Goal: Task Accomplishment & Management: Complete application form

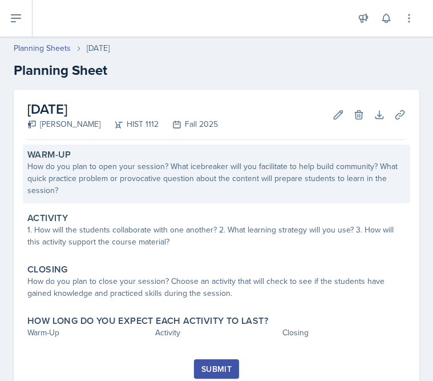
scroll to position [31, 0]
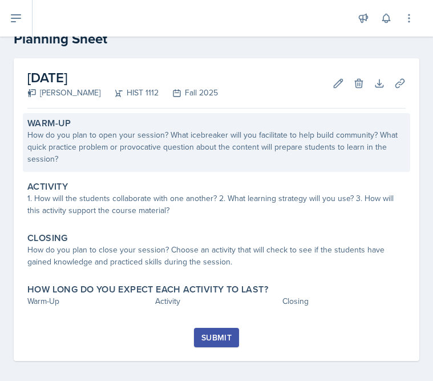
click at [107, 131] on div "How do you plan to open your session? What icebreaker will you facilitate to he…" at bounding box center [216, 147] width 379 height 36
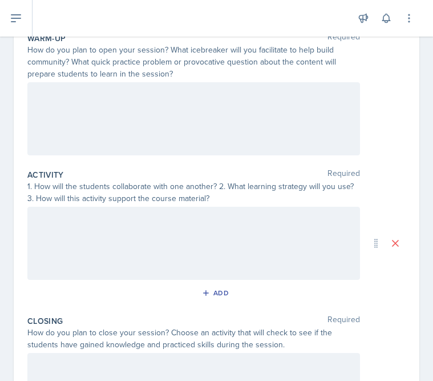
click at [106, 152] on div at bounding box center [193, 118] width 333 height 73
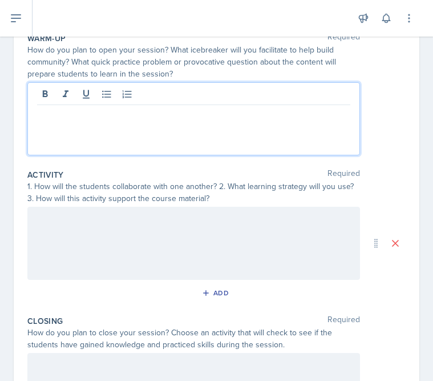
scroll to position [143, 0]
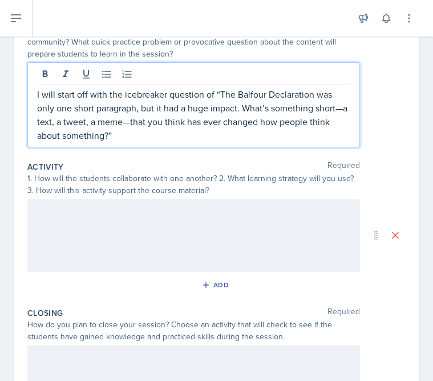
click at [344, 111] on p "I will start off with the icebreaker question of “The Balfour Declaration was o…" at bounding box center [194, 114] width 314 height 55
click at [132, 124] on p "I will start off with the icebreaker question of “The Balfour Declaration was o…" at bounding box center [194, 114] width 314 height 55
click at [131, 124] on p "I will start off with the icebreaker question of “The Balfour Declaration was o…" at bounding box center [194, 114] width 314 height 55
click at [189, 132] on p "I will start off with the icebreaker question of “The Balfour Declaration was o…" at bounding box center [194, 114] width 314 height 55
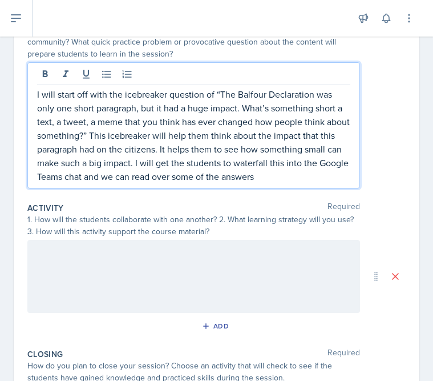
click at [324, 180] on p "I will start off with the icebreaker question of “The Balfour Declaration was o…" at bounding box center [194, 135] width 314 height 96
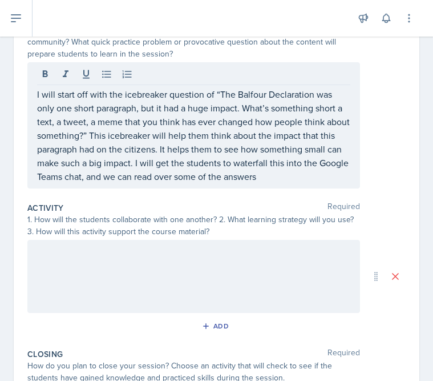
click at [272, 192] on div "Warm-Up Required How do you plan to open your session? What icebreaker will you…" at bounding box center [216, 103] width 379 height 190
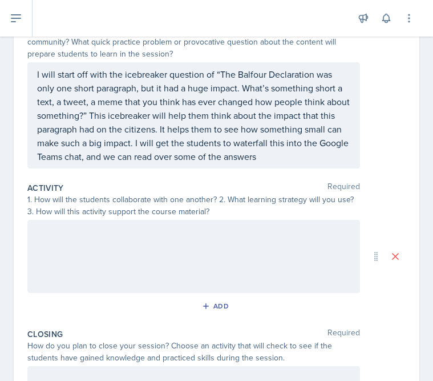
click at [273, 159] on p "I will start off with the icebreaker question of “The Balfour Declaration was o…" at bounding box center [194, 115] width 314 height 96
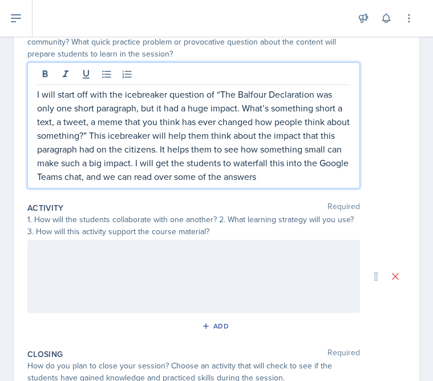
click at [270, 175] on p "I will start off with the icebreaker question of “The Balfour Declaration was o…" at bounding box center [194, 135] width 314 height 96
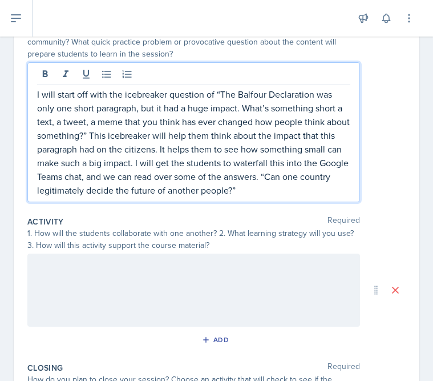
click at [264, 180] on p "I will start off with the icebreaker question of “The Balfour Declaration was o…" at bounding box center [194, 142] width 314 height 110
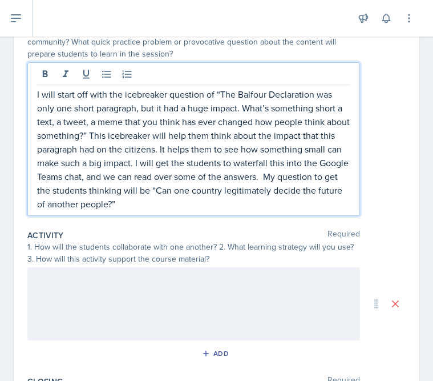
click at [207, 205] on p "I will start off with the icebreaker question of “The Balfour Declaration was o…" at bounding box center [194, 148] width 314 height 123
click at [280, 207] on p "I will start off with the icebreaker question of “The Balfour Declaration was o…" at bounding box center [194, 148] width 314 height 123
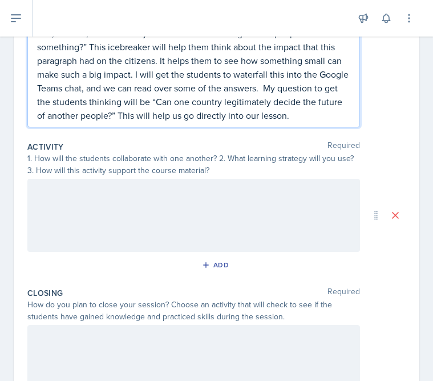
click at [223, 223] on div at bounding box center [193, 215] width 333 height 73
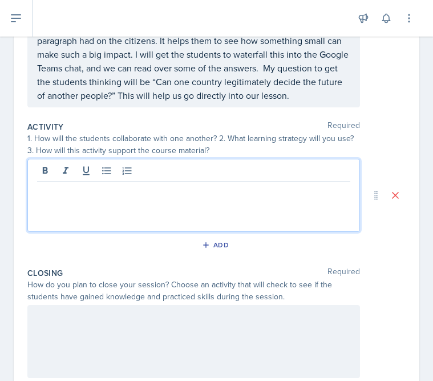
scroll to position [231, 0]
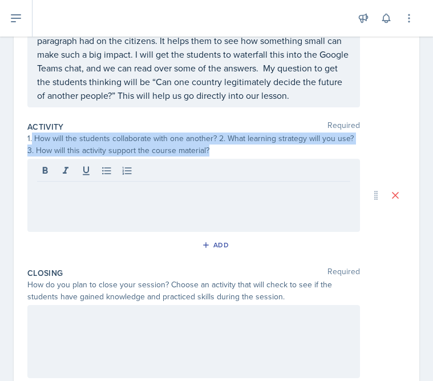
drag, startPoint x: 33, startPoint y: 139, endPoint x: 228, endPoint y: 155, distance: 196.6
click at [229, 156] on div "1. How will the students collaborate with one another? 2. What learning strateg…" at bounding box center [193, 144] width 333 height 24
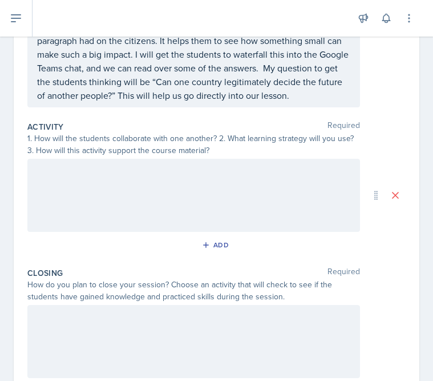
click at [224, 183] on div at bounding box center [193, 195] width 333 height 73
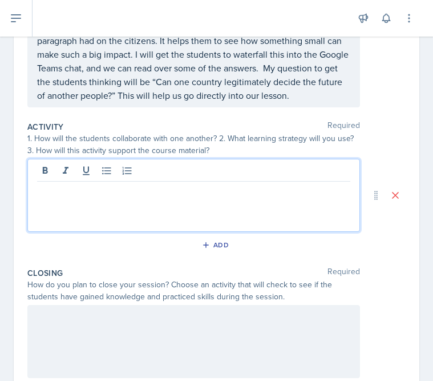
scroll to position [251, 0]
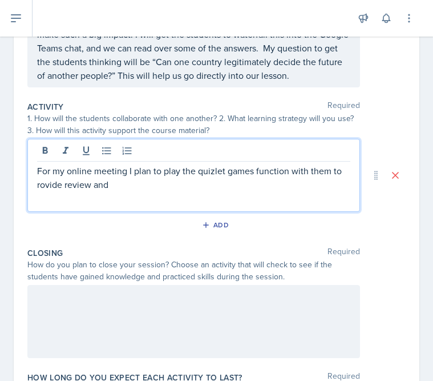
click at [36, 190] on div "For my online meeting I plan to play the quizlet games function with them to ro…" at bounding box center [193, 175] width 333 height 73
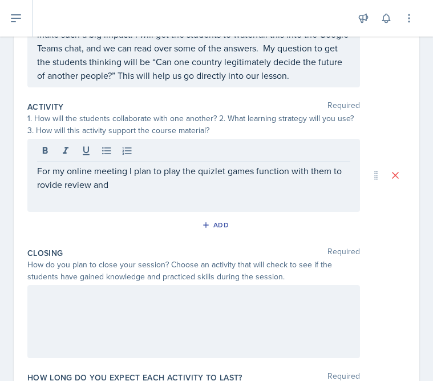
click at [37, 184] on div "For my online meeting I plan to play the quizlet games function with them to ro…" at bounding box center [193, 175] width 333 height 73
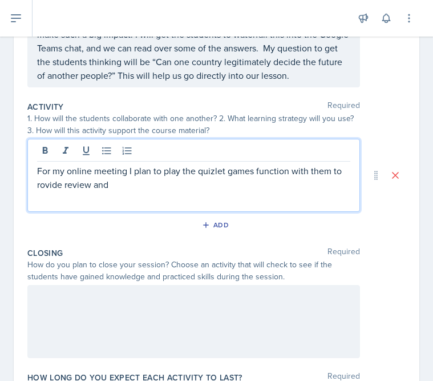
click at [38, 189] on p "For my online meeting I plan to play the quizlet games function with them to ro…" at bounding box center [194, 177] width 314 height 27
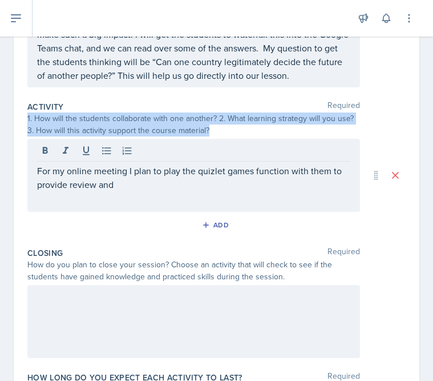
drag, startPoint x: 28, startPoint y: 120, endPoint x: 124, endPoint y: 180, distance: 113.6
click at [125, 182] on div "Activity Required 1. How will the students collaborate with one another? 2. Wha…" at bounding box center [216, 170] width 379 height 146
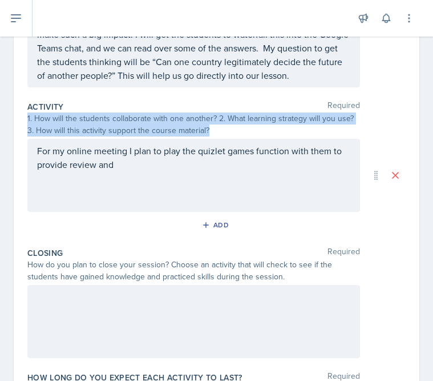
copy div "1. How will the students collaborate with one another? 2. What learning strateg…"
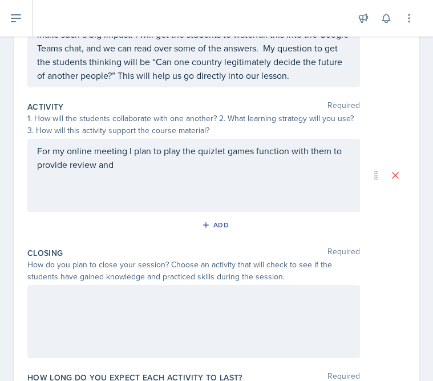
drag, startPoint x: 36, startPoint y: 149, endPoint x: 114, endPoint y: 169, distance: 80.7
click at [116, 170] on div "For my online meeting I plan to play the quizlet games function with them to pr…" at bounding box center [193, 175] width 333 height 73
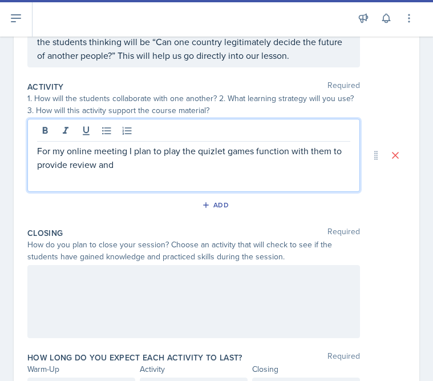
drag, startPoint x: 37, startPoint y: 151, endPoint x: 117, endPoint y: 166, distance: 81.3
click at [118, 167] on p "For my online meeting I plan to play the quizlet games function with them to pr…" at bounding box center [194, 157] width 314 height 27
copy p "For my online meeting I plan to play the quizlet games function with them to pr…"
click at [316, 179] on div "For my online meeting I plan to play the quizlet games function with them to pr…" at bounding box center [193, 155] width 333 height 73
click at [306, 179] on div "For my online meeting I plan to play the quizlet games function with them to pr…" at bounding box center [193, 155] width 333 height 73
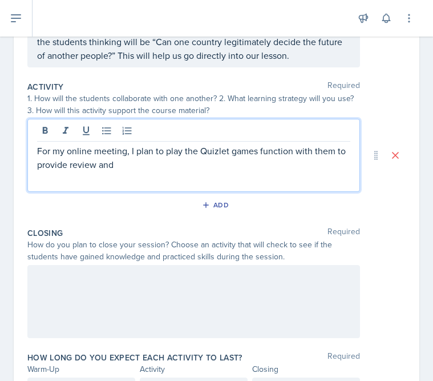
click at [144, 167] on p "For my online meeting, I plan to play the Quizlet games function with them to p…" at bounding box center [194, 157] width 314 height 27
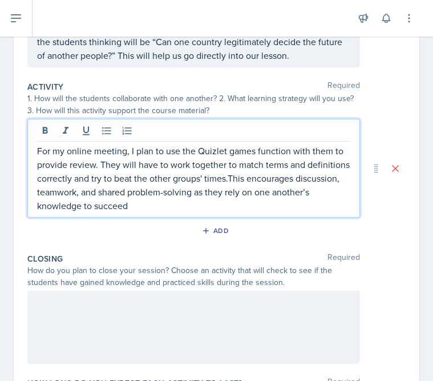
click at [229, 200] on p "For my online meeting, I plan to use the Quizlet games function with them to pr…" at bounding box center [194, 178] width 314 height 69
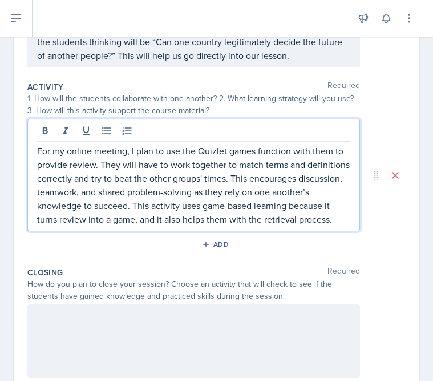
click at [336, 219] on p "For my online meeting, I plan to use the Quizlet games function with them to pr…" at bounding box center [194, 185] width 314 height 82
click at [350, 226] on div "For my online meeting, I plan to use the Quizlet games function with them to pr…" at bounding box center [193, 175] width 333 height 112
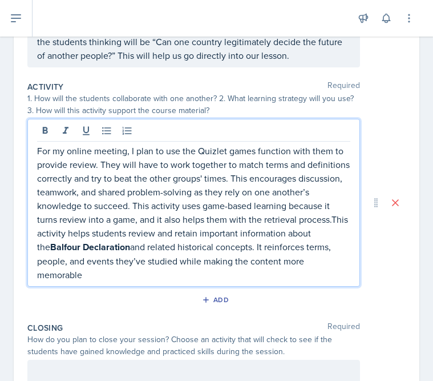
scroll to position [284, 0]
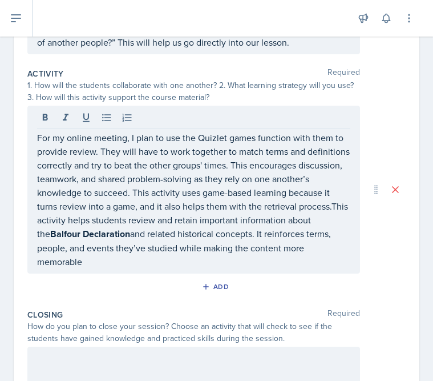
drag, startPoint x: 36, startPoint y: 233, endPoint x: 114, endPoint y: 232, distance: 78.2
click at [115, 232] on div "For my online meeting, I plan to use the Quizlet games function with them to pr…" at bounding box center [193, 190] width 333 height 168
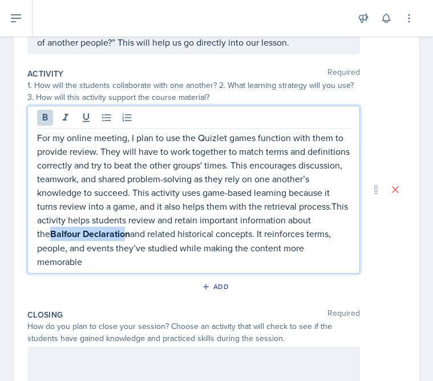
drag, startPoint x: 114, startPoint y: 232, endPoint x: 23, endPoint y: 231, distance: 91.4
click at [23, 231] on div "Date [DATE] [DATE] 28 29 30 1 2 3 4 5 6 7 8 9 10 11 12 13 14 15 16 17 18 19 20 …" at bounding box center [217, 153] width 406 height 696
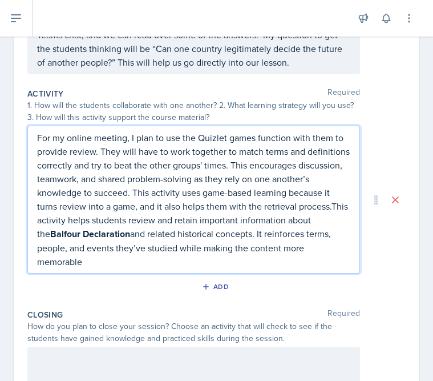
click at [110, 228] on strong "Balfour Declaration" at bounding box center [90, 233] width 80 height 13
drag, startPoint x: 115, startPoint y: 235, endPoint x: 37, endPoint y: 231, distance: 78.3
click at [50, 231] on strong "Balfour Declaration" at bounding box center [90, 233] width 80 height 13
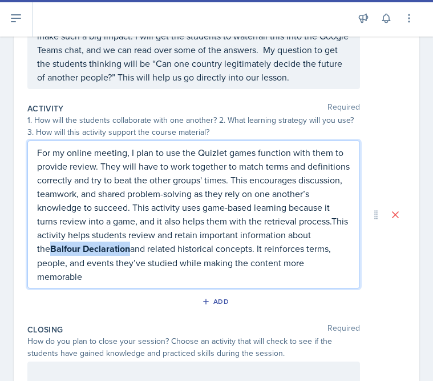
scroll to position [249, 0]
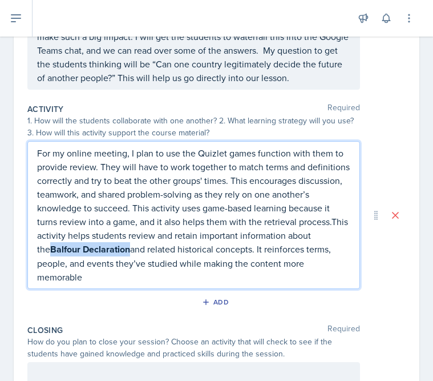
click at [70, 245] on strong "Balfour Declaration" at bounding box center [90, 249] width 80 height 13
click at [65, 244] on strong "Balfour Declaration" at bounding box center [90, 249] width 80 height 13
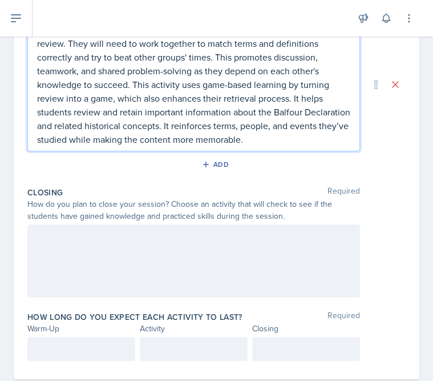
scroll to position [398, 0]
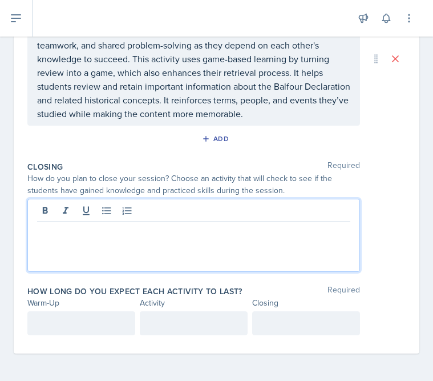
click at [124, 203] on div at bounding box center [193, 235] width 333 height 73
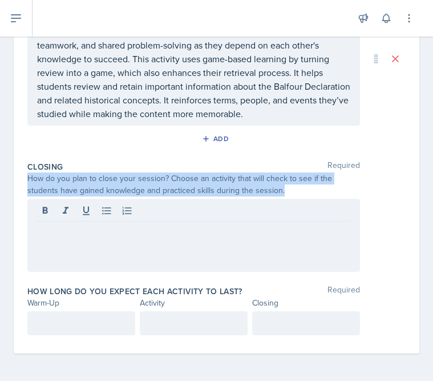
drag, startPoint x: 28, startPoint y: 177, endPoint x: 274, endPoint y: 187, distance: 246.3
click at [274, 189] on div "How do you plan to close your session? Choose an activity that will check to se…" at bounding box center [193, 184] width 333 height 24
copy div "How do you plan to close your session? Choose an activity that will check to se…"
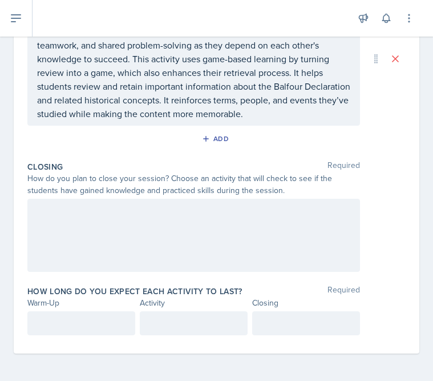
click at [228, 242] on div at bounding box center [193, 235] width 333 height 73
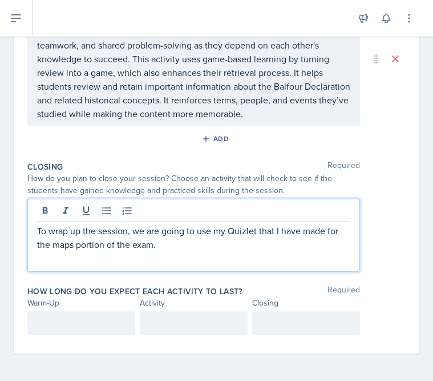
click at [238, 255] on div "To wrap up the session, we are going to use my Quizlet that I have made for the…" at bounding box center [193, 235] width 333 height 73
click at [232, 250] on p "To wrap up the session, we are going to use my Quizlet that I have made for the…" at bounding box center [194, 237] width 314 height 27
click at [210, 250] on p "To wrap up the session, we are going to use my Quizlet that I have made for the…" at bounding box center [194, 237] width 314 height 27
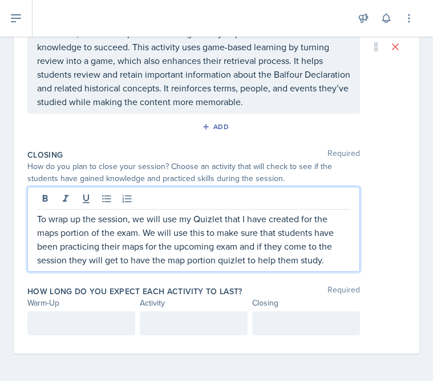
click at [66, 326] on p at bounding box center [81, 323] width 89 height 14
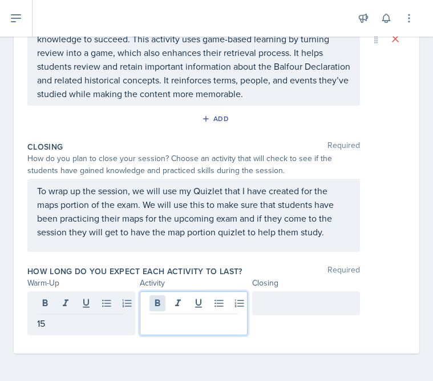
click at [163, 303] on div at bounding box center [194, 313] width 108 height 44
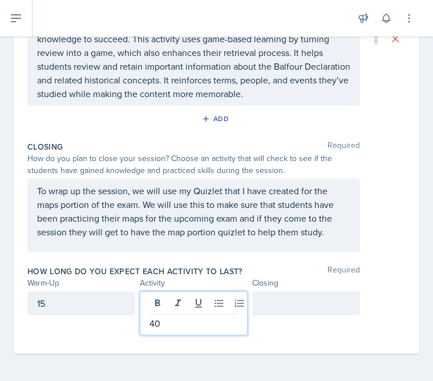
click at [271, 300] on div at bounding box center [306, 303] width 108 height 24
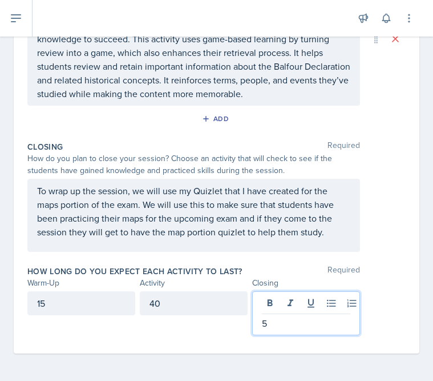
click at [106, 311] on div "15" at bounding box center [81, 303] width 108 height 24
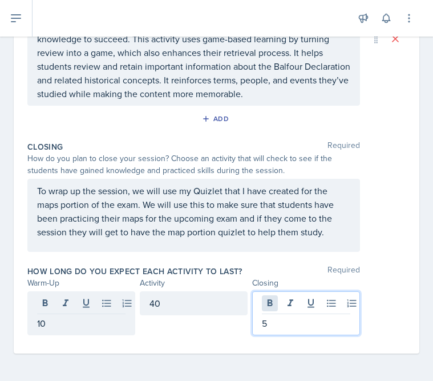
click at [273, 303] on div "5" at bounding box center [306, 313] width 108 height 44
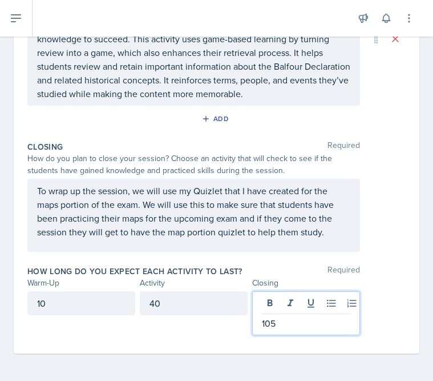
click at [299, 325] on p "105" at bounding box center [306, 323] width 89 height 14
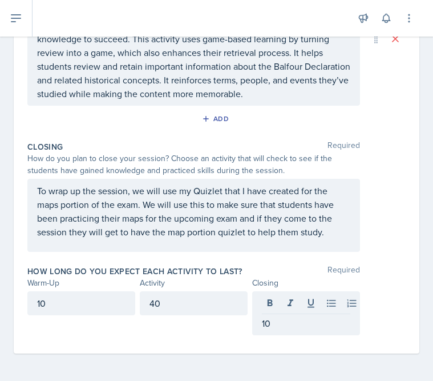
click at [287, 256] on div "Closing Required How do you plan to close your session? Choose an activity that…" at bounding box center [216, 198] width 379 height 124
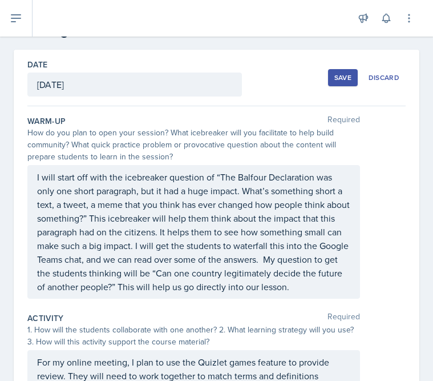
scroll to position [0, 0]
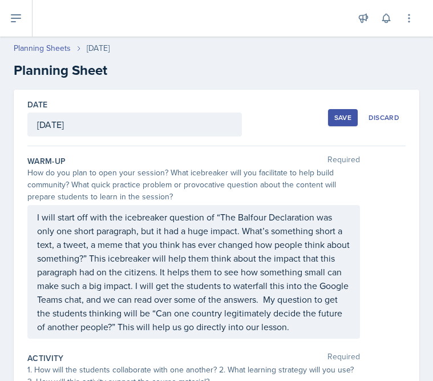
click at [341, 124] on button "Save" at bounding box center [343, 117] width 30 height 17
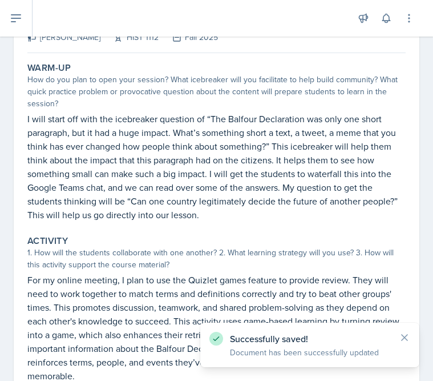
scroll to position [327, 0]
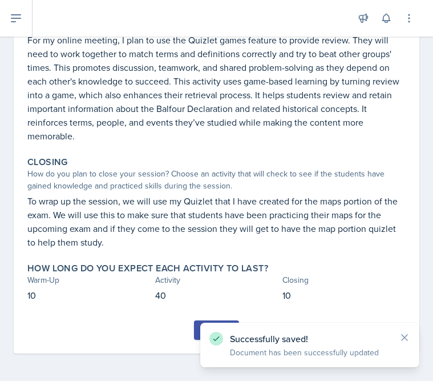
click at [200, 326] on div "Successfully saved! Document has been successfully updated" at bounding box center [309, 345] width 219 height 45
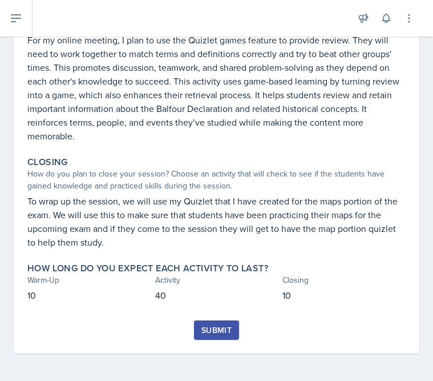
click at [201, 326] on button "Submit" at bounding box center [216, 329] width 45 height 19
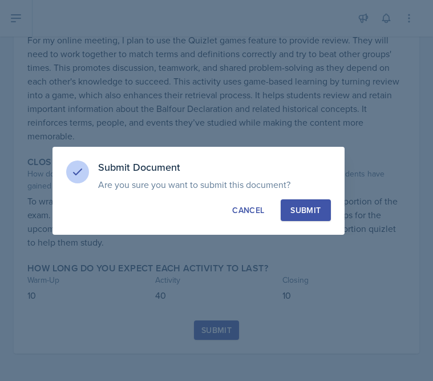
click at [314, 211] on div "Submit" at bounding box center [306, 209] width 30 height 11
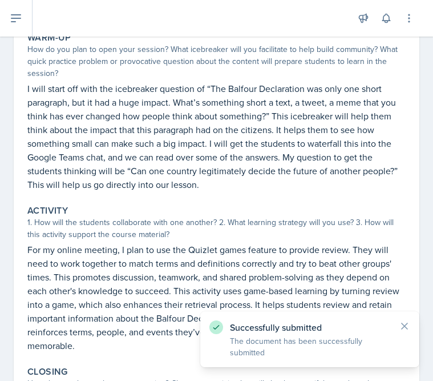
scroll to position [0, 0]
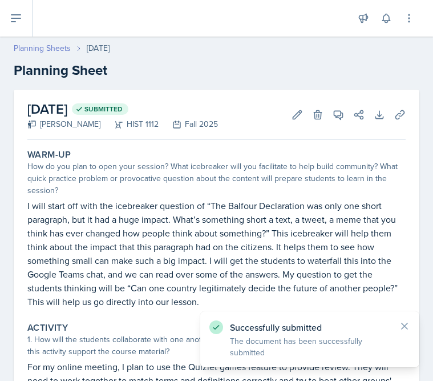
click at [50, 46] on link "Planning Sheets" at bounding box center [42, 48] width 57 height 12
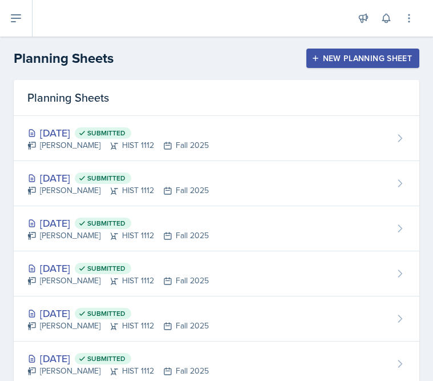
click at [315, 62] on icon "button" at bounding box center [316, 58] width 8 height 8
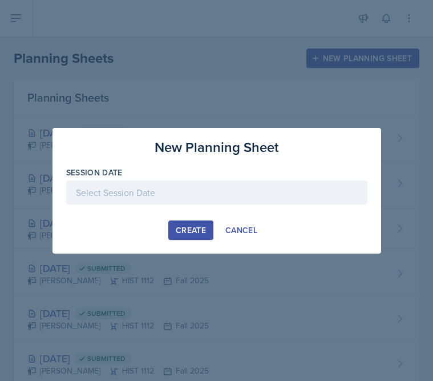
click at [249, 202] on div at bounding box center [217, 192] width 302 height 24
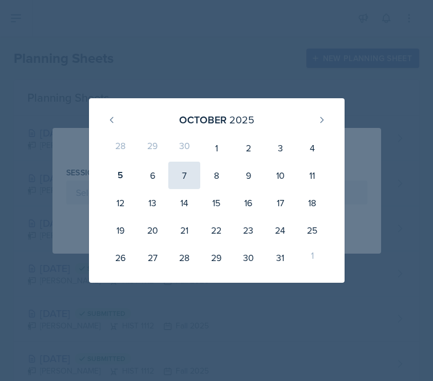
click at [182, 178] on div "7" at bounding box center [184, 175] width 32 height 27
type input "[DATE]"
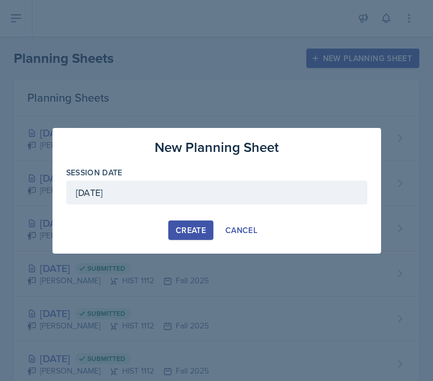
click at [199, 229] on div "Create" at bounding box center [191, 230] width 30 height 9
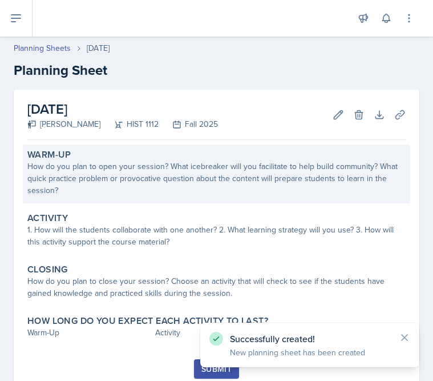
click at [216, 167] on div "How do you plan to open your session? What icebreaker will you facilitate to he…" at bounding box center [216, 178] width 379 height 36
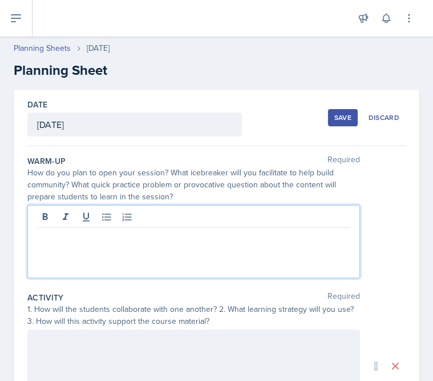
click at [200, 217] on div at bounding box center [193, 241] width 333 height 73
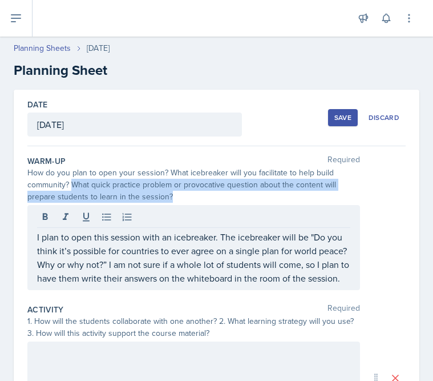
drag, startPoint x: 71, startPoint y: 186, endPoint x: 181, endPoint y: 200, distance: 110.6
click at [182, 202] on div "How do you plan to open your session? What icebreaker will you facilitate to he…" at bounding box center [193, 185] width 333 height 36
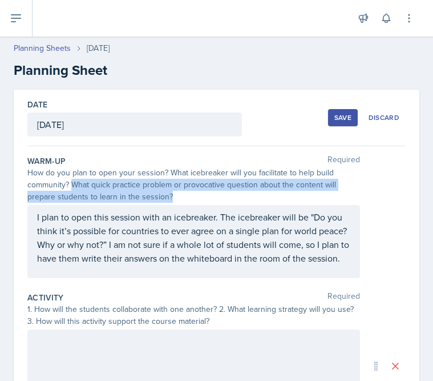
copy div "What quick practice problem or provocative question about the content will prep…"
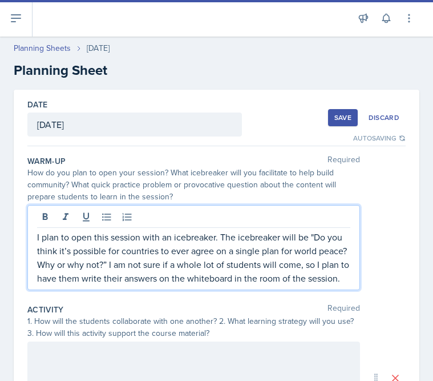
click at [347, 260] on p "I plan to open this session with an icebreaker. The icebreaker will be "Do you …" at bounding box center [194, 257] width 314 height 55
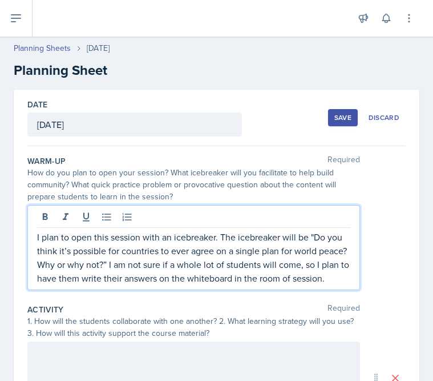
click at [342, 280] on p "I plan to open this session with an icebreaker. The icebreaker will be "Do you …" at bounding box center [194, 257] width 314 height 55
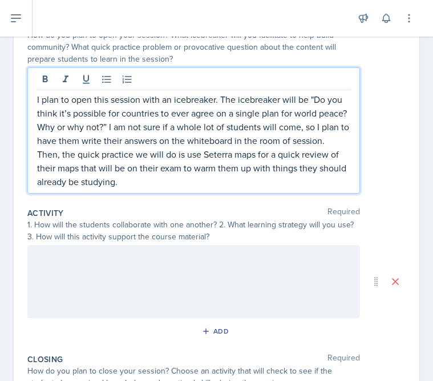
click at [281, 284] on div at bounding box center [193, 281] width 333 height 73
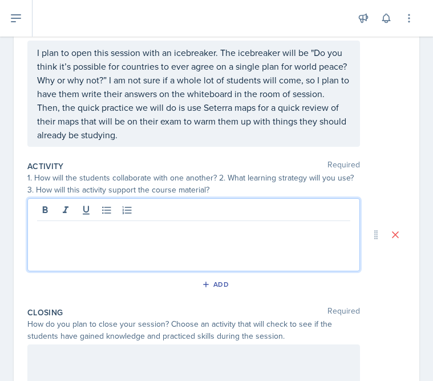
scroll to position [178, 0]
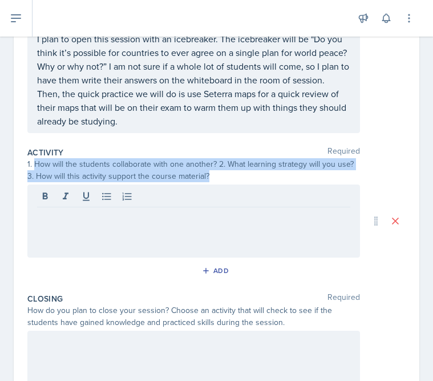
drag, startPoint x: 33, startPoint y: 162, endPoint x: 207, endPoint y: 174, distance: 174.0
click at [207, 174] on div "1. How will the students collaborate with one another? 2. What learning strateg…" at bounding box center [193, 170] width 333 height 24
copy div "How will the students collaborate with one another? 2. What learning strategy w…"
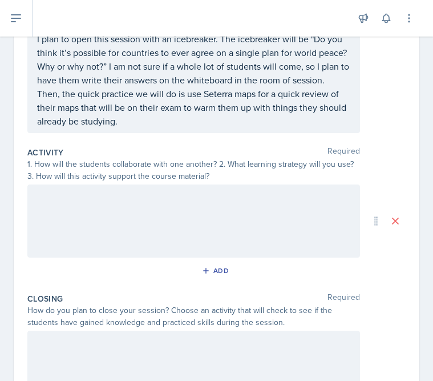
click at [171, 210] on div at bounding box center [193, 220] width 333 height 73
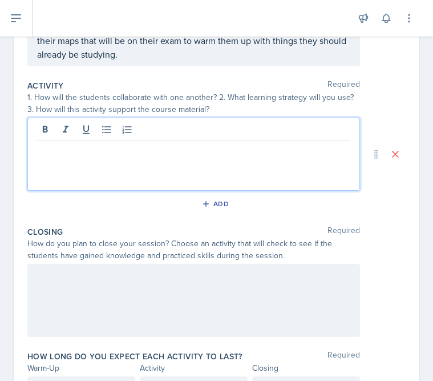
scroll to position [246, 0]
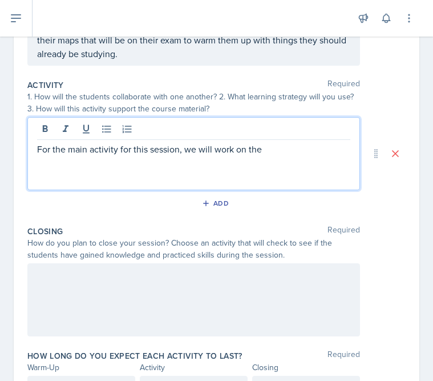
click at [275, 151] on p "For the main activity for this session, we will work on the" at bounding box center [194, 149] width 314 height 14
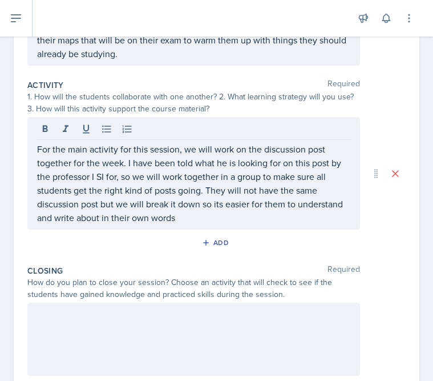
drag, startPoint x: 35, startPoint y: 149, endPoint x: 167, endPoint y: 216, distance: 148.1
click at [167, 216] on div "For the main activity for this session, we will work on the discussion post tog…" at bounding box center [193, 173] width 333 height 112
drag, startPoint x: 36, startPoint y: 150, endPoint x: 157, endPoint y: 180, distance: 124.9
click at [157, 180] on div "For the main activity for this session, we will work on the discussion post tog…" at bounding box center [193, 173] width 333 height 112
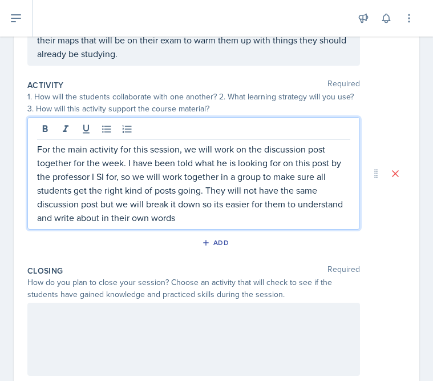
click at [157, 180] on p "For the main activity for this session, we will work on the discussion post tog…" at bounding box center [194, 183] width 314 height 82
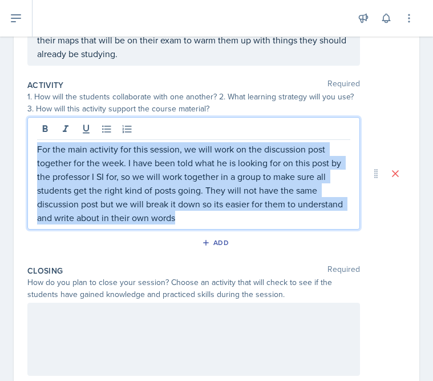
drag, startPoint x: 37, startPoint y: 150, endPoint x: 227, endPoint y: 218, distance: 201.4
click at [227, 218] on p "For the main activity for this session, we will work on the discussion post tog…" at bounding box center [194, 183] width 314 height 82
copy p "For the main activity for this session, we will work on the discussion post tog…"
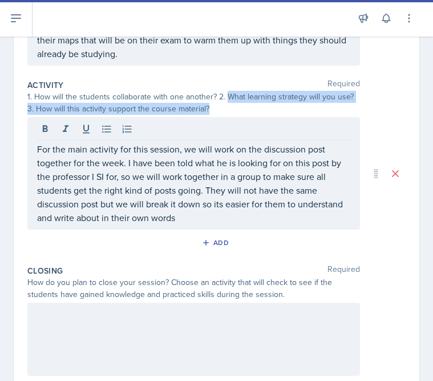
drag, startPoint x: 226, startPoint y: 98, endPoint x: 268, endPoint y: 110, distance: 43.9
click at [268, 110] on div "1. How will the students collaborate with one another? 2. What learning strateg…" at bounding box center [193, 103] width 333 height 24
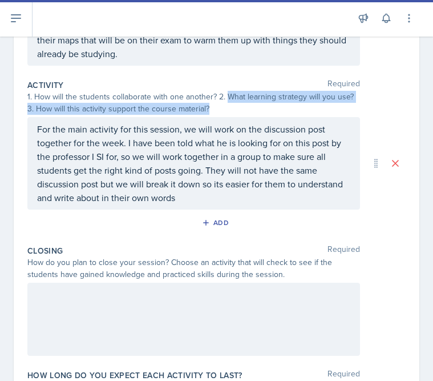
copy div "What learning strategy will you use? 3. How will this activity support the cour…"
click at [278, 193] on p "For the main activity for this session, we will work on the discussion post tog…" at bounding box center [194, 163] width 314 height 82
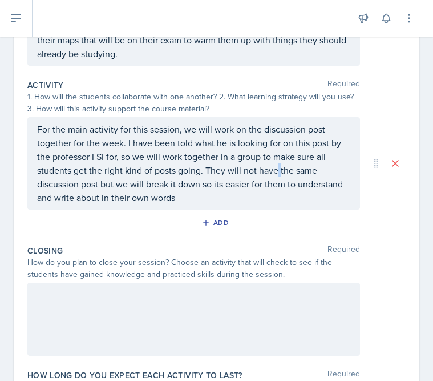
click at [278, 193] on p "For the main activity for this session, we will work on the discussion post tog…" at bounding box center [194, 163] width 314 height 82
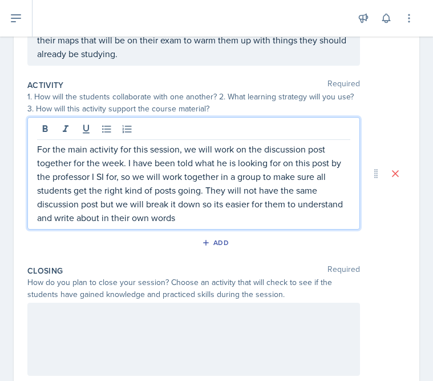
click at [256, 220] on p "For the main activity for this session, we will work on the discussion post tog…" at bounding box center [194, 183] width 314 height 82
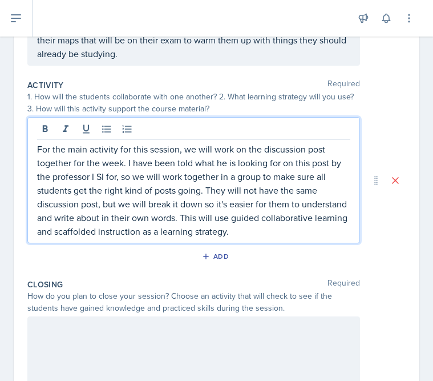
click at [286, 231] on p "For the main activity for this session, we will work on the discussion post tog…" at bounding box center [194, 190] width 314 height 96
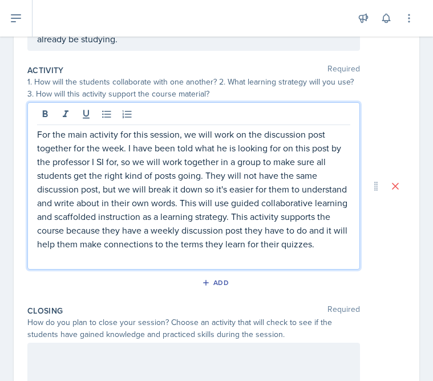
scroll to position [263, 0]
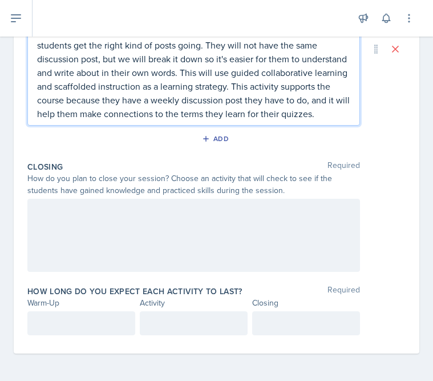
click at [300, 243] on div at bounding box center [193, 235] width 333 height 73
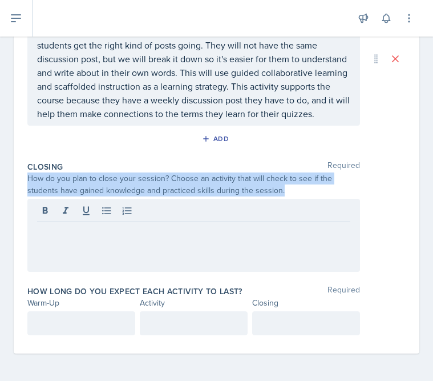
drag, startPoint x: 27, startPoint y: 178, endPoint x: 259, endPoint y: 199, distance: 232.8
click at [259, 199] on div "Closing Required How do you plan to close your session? Choose an activity that…" at bounding box center [216, 218] width 379 height 124
copy div "How do you plan to close your session? Choose an activity that will check to se…"
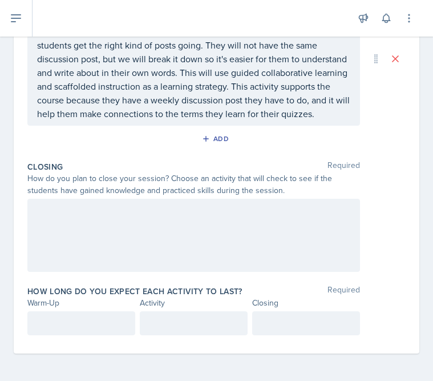
click at [321, 245] on div at bounding box center [193, 235] width 333 height 73
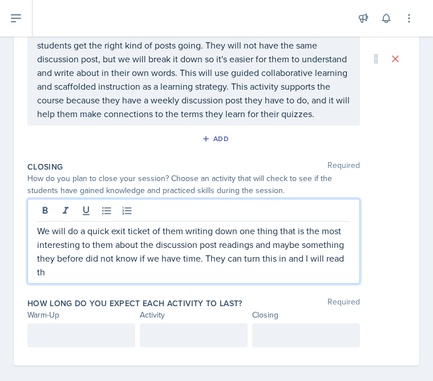
scroll to position [383, 0]
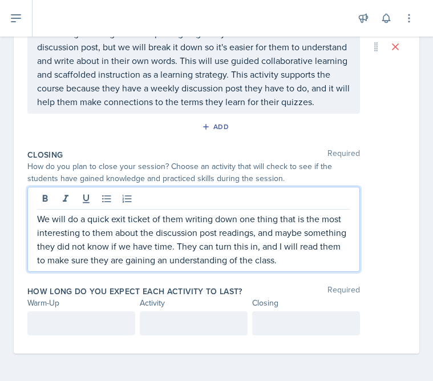
click at [274, 264] on p "We will do a quick exit ticket of them writing down one thing that is the most …" at bounding box center [194, 239] width 314 height 55
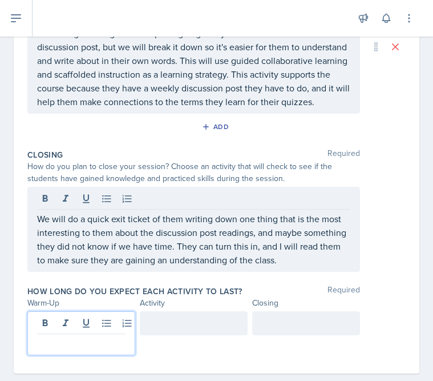
click at [98, 327] on div at bounding box center [81, 333] width 108 height 44
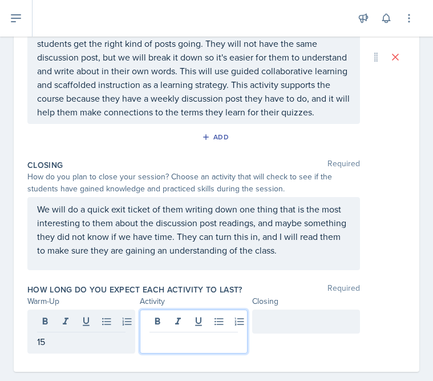
scroll to position [391, 0]
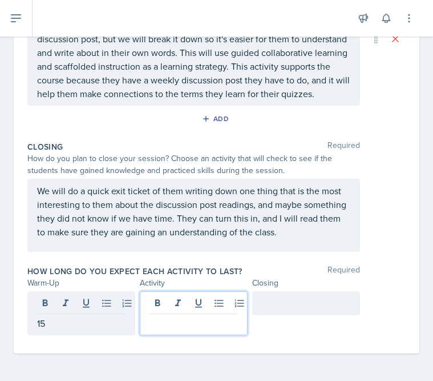
click at [162, 322] on p at bounding box center [194, 323] width 89 height 14
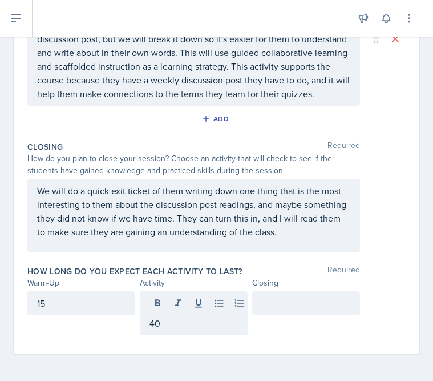
click at [276, 312] on div at bounding box center [306, 303] width 108 height 24
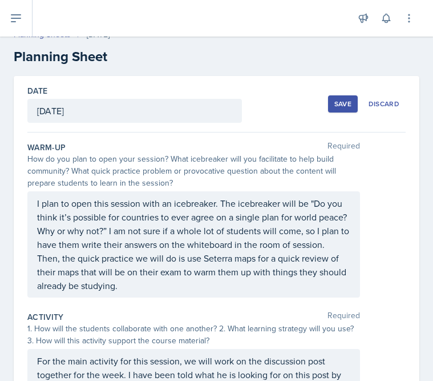
scroll to position [0, 0]
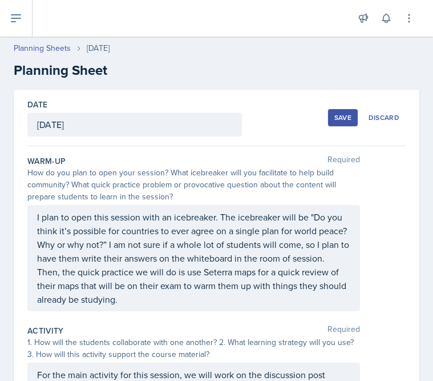
click at [343, 123] on button "Save" at bounding box center [343, 117] width 30 height 17
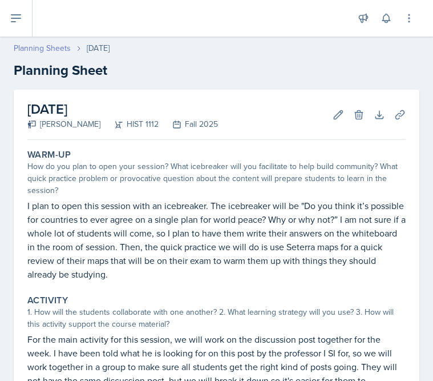
click at [49, 51] on link "Planning Sheets" at bounding box center [42, 48] width 57 height 12
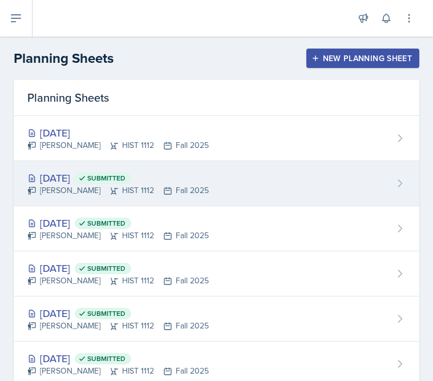
click at [71, 174] on div "[DATE] Submitted" at bounding box center [118, 177] width 182 height 15
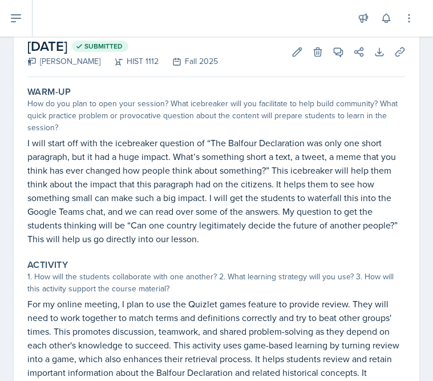
scroll to position [62, 0]
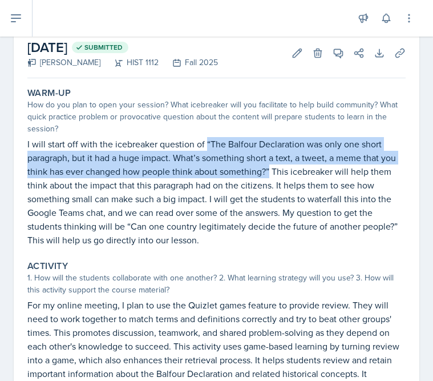
drag, startPoint x: 207, startPoint y: 145, endPoint x: 268, endPoint y: 173, distance: 67.7
click at [268, 173] on p "I will start off with the icebreaker question of “The Balfour Declaration was o…" at bounding box center [216, 192] width 379 height 110
copy p "“The Balfour Declaration was only one short paragraph, but it had a huge impact…"
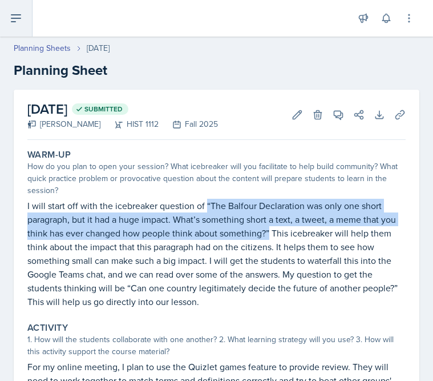
click at [28, 25] on button at bounding box center [16, 18] width 33 height 37
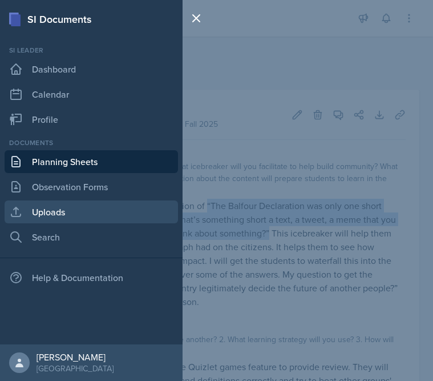
click at [41, 202] on link "Uploads" at bounding box center [92, 211] width 174 height 23
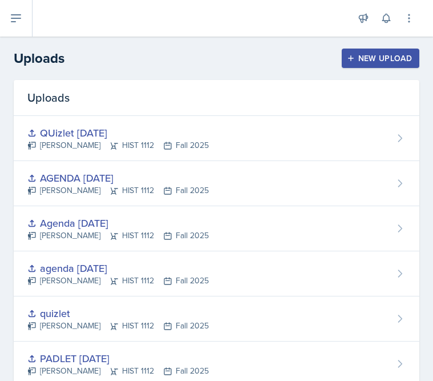
click at [382, 60] on div "New Upload" at bounding box center [380, 58] width 63 height 9
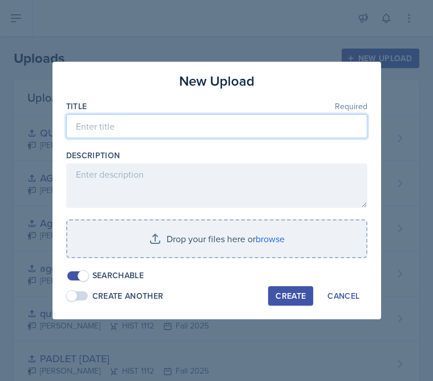
click at [276, 126] on input at bounding box center [217, 126] width 302 height 24
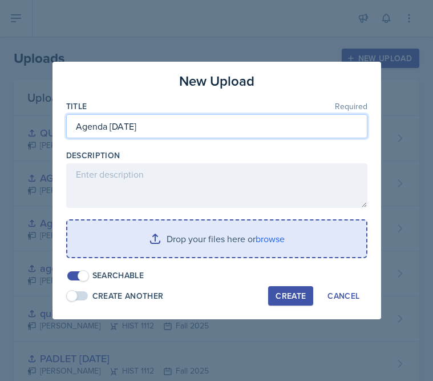
type input "Agenda [DATE]"
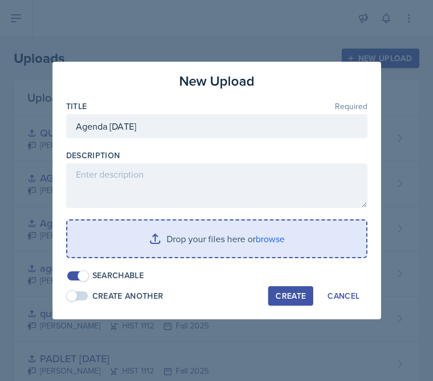
click at [264, 234] on input "file" at bounding box center [216, 238] width 299 height 37
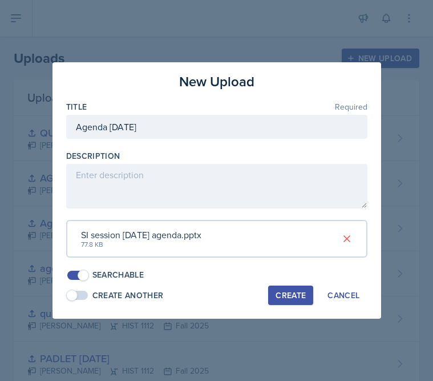
click at [299, 296] on div "Create" at bounding box center [291, 295] width 30 height 9
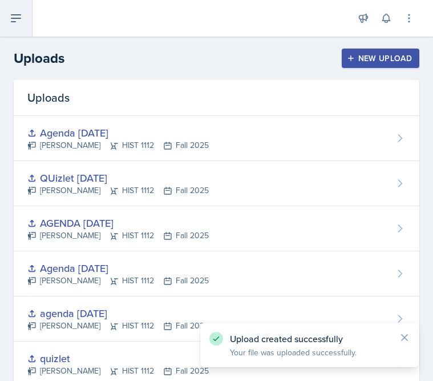
click at [26, 22] on button at bounding box center [16, 18] width 33 height 37
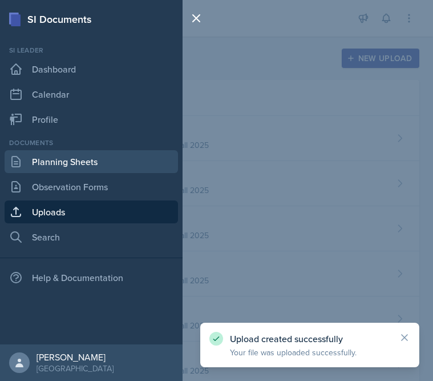
click at [69, 154] on link "Planning Sheets" at bounding box center [92, 161] width 174 height 23
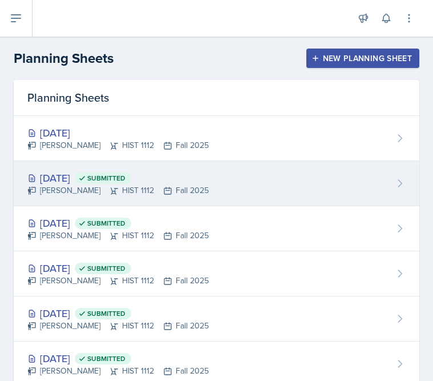
click at [175, 171] on div "[DATE] Submitted" at bounding box center [118, 177] width 182 height 15
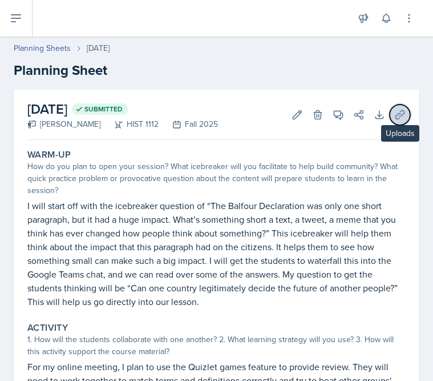
click at [402, 122] on button "Uploads" at bounding box center [400, 115] width 21 height 21
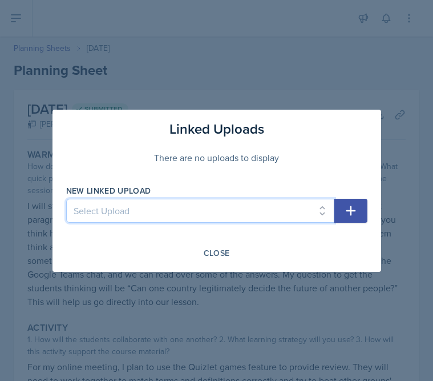
click at [270, 208] on select "Select Upload Session 2 planning sheet module 1 Session 2 planning sheet module…" at bounding box center [200, 211] width 268 height 24
select select "4f4913bf-c8c5-4b53-a028-a921985fa684"
click at [66, 199] on select "Select Upload Session 2 planning sheet module 1 Session 2 planning sheet module…" at bounding box center [200, 211] width 268 height 24
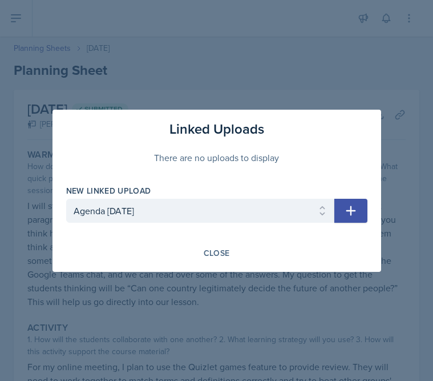
click at [356, 214] on icon "button" at bounding box center [351, 211] width 14 height 14
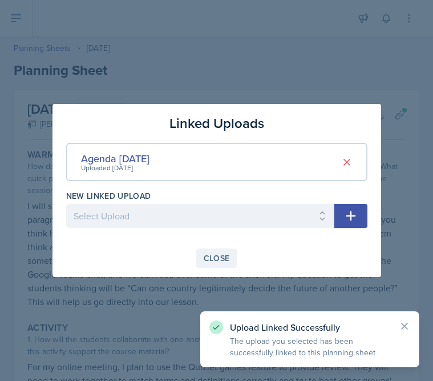
click at [216, 256] on div "Close" at bounding box center [217, 258] width 26 height 9
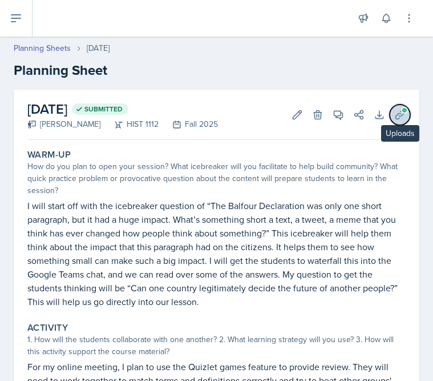
click at [403, 114] on icon at bounding box center [400, 114] width 9 height 9
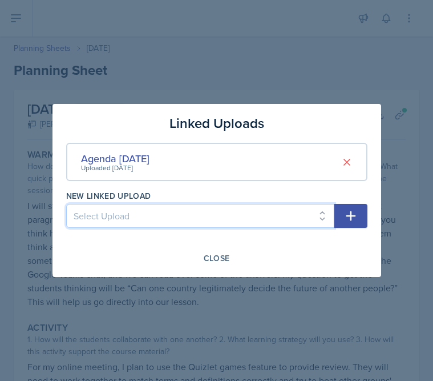
click at [259, 208] on select "Select Upload Session 2 planning sheet module 1 Session 2 planning sheet module…" at bounding box center [200, 216] width 268 height 24
select select "1078019a-74ca-42ca-aed3-3b0f8b78164d"
click at [66, 204] on select "Select Upload Session 2 planning sheet module 1 Session 2 planning sheet module…" at bounding box center [200, 216] width 268 height 24
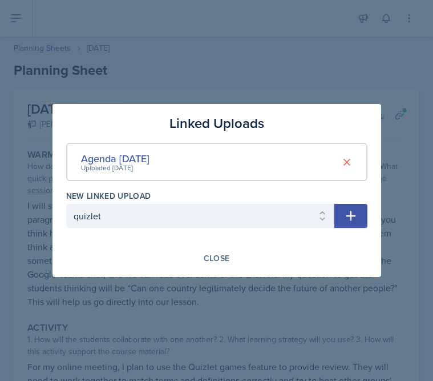
click at [350, 219] on icon "button" at bounding box center [351, 216] width 10 height 10
select select
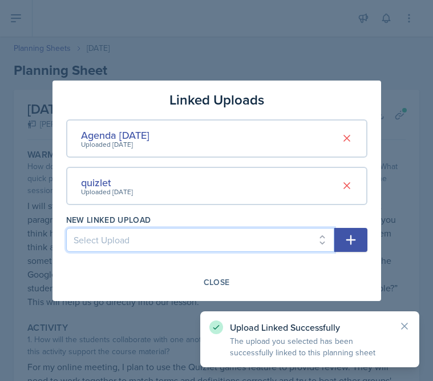
click at [276, 243] on select "Select Upload Session 2 planning sheet module 1 Session 2 planning sheet module…" at bounding box center [200, 240] width 268 height 24
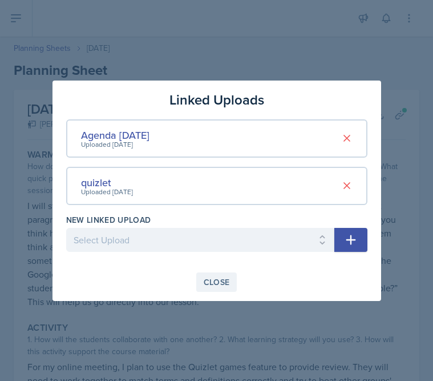
click at [226, 279] on div "Close" at bounding box center [217, 282] width 26 height 9
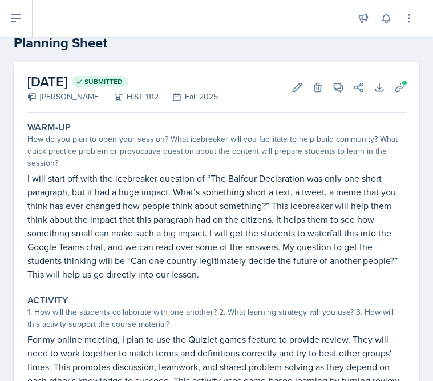
scroll to position [28, 0]
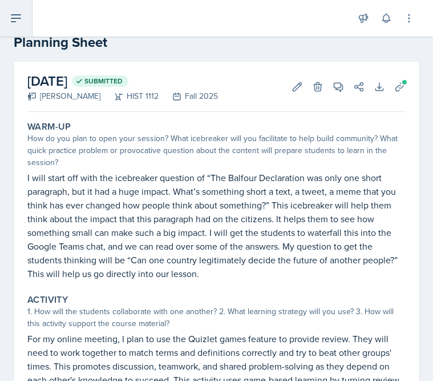
click at [10, 20] on icon at bounding box center [16, 18] width 14 height 14
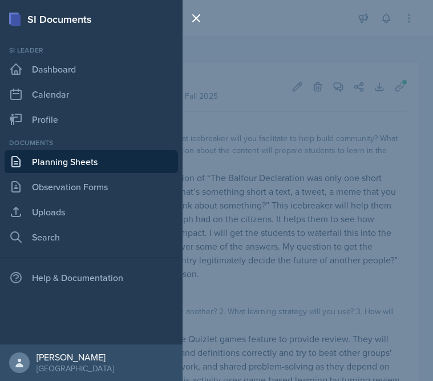
click at [11, 20] on div "SI Documents" at bounding box center [91, 18] width 183 height 15
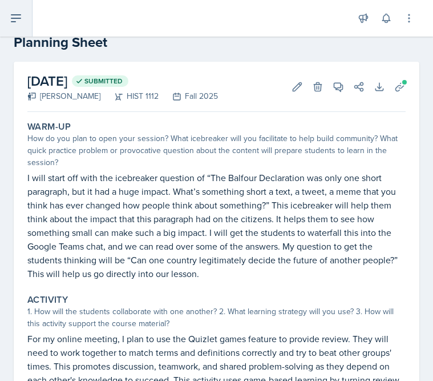
click at [7, 18] on button at bounding box center [16, 18] width 33 height 37
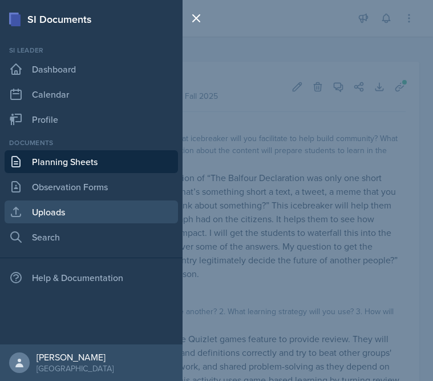
click at [49, 210] on link "Uploads" at bounding box center [92, 211] width 174 height 23
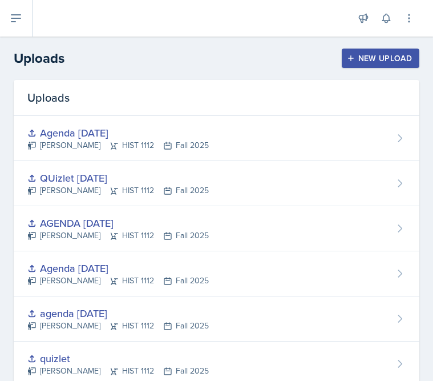
click at [356, 62] on div "New Upload" at bounding box center [380, 58] width 63 height 9
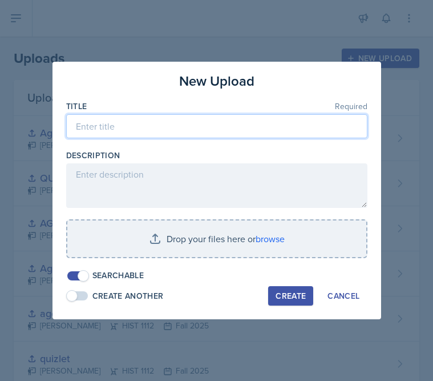
click at [246, 135] on input at bounding box center [217, 126] width 302 height 24
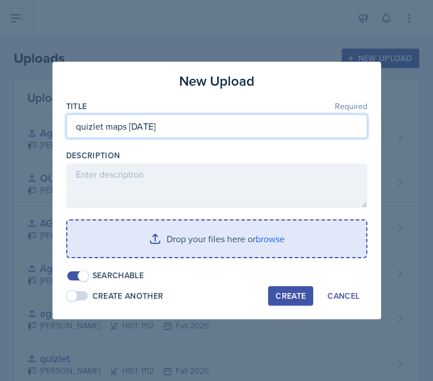
type input "quizlet maps [DATE]"
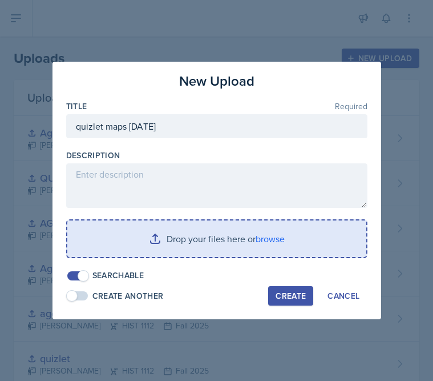
click at [247, 231] on input "file" at bounding box center [216, 238] width 299 height 37
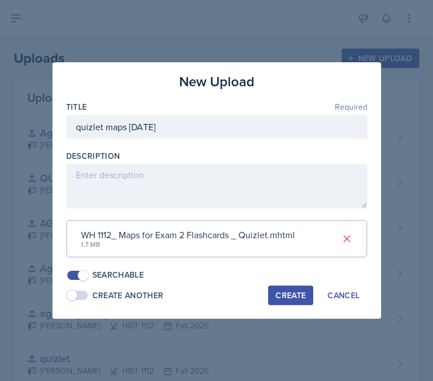
click at [293, 296] on div "Create" at bounding box center [291, 295] width 30 height 9
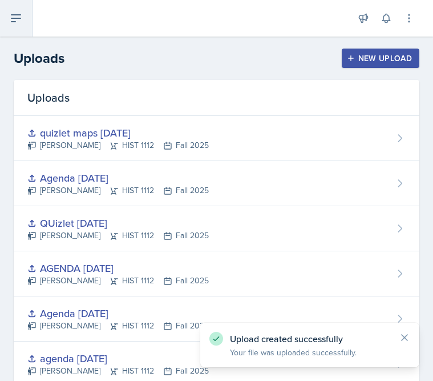
click at [27, 11] on button at bounding box center [16, 18] width 33 height 37
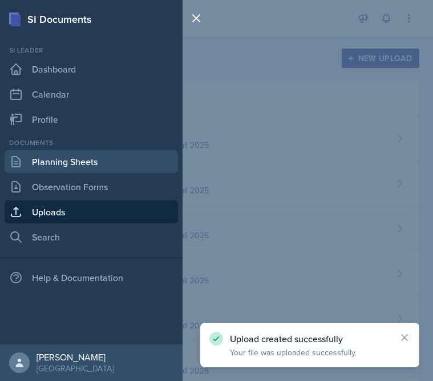
click at [41, 155] on link "Planning Sheets" at bounding box center [92, 161] width 174 height 23
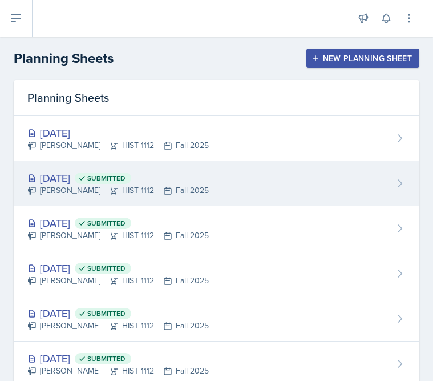
click at [126, 176] on span "Submitted" at bounding box center [106, 178] width 38 height 9
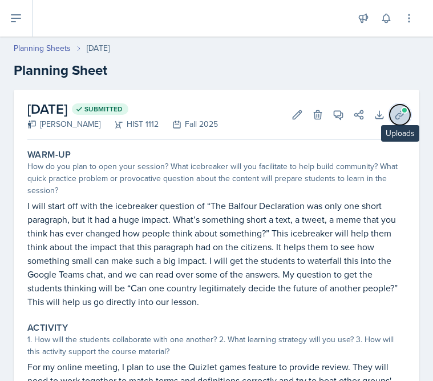
click at [401, 110] on span at bounding box center [404, 110] width 7 height 7
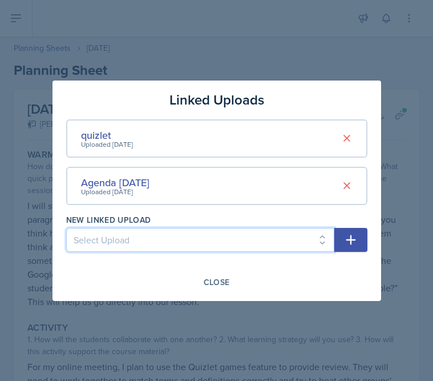
click at [251, 236] on select "Select Upload Session 2 planning sheet module 1 Session 2 planning sheet module…" at bounding box center [200, 240] width 268 height 24
select select "4a977877-d349-4ff2-8c6b-1d4fa744de61"
click at [66, 228] on select "Select Upload Session 2 planning sheet module 1 Session 2 planning sheet module…" at bounding box center [200, 240] width 268 height 24
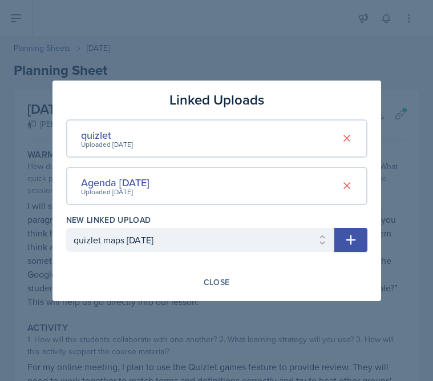
click at [356, 243] on icon "button" at bounding box center [351, 240] width 14 height 14
select select
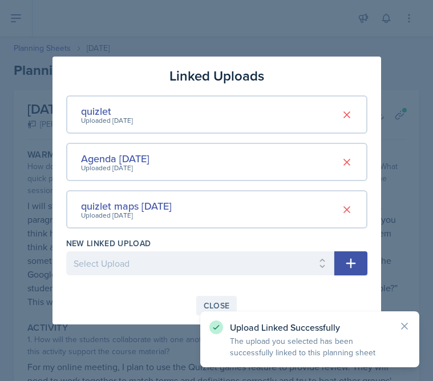
click at [216, 307] on div "Close" at bounding box center [217, 305] width 26 height 9
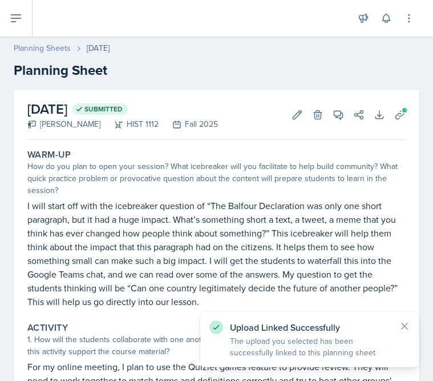
click at [53, 46] on link "Planning Sheets" at bounding box center [42, 48] width 57 height 12
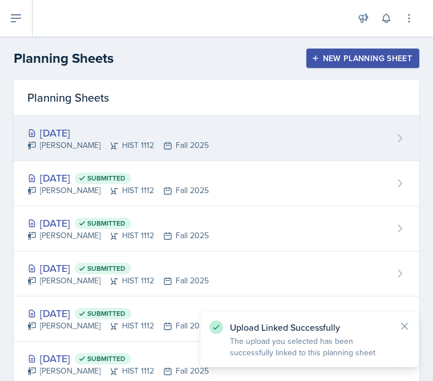
click at [87, 135] on div "[DATE]" at bounding box center [118, 132] width 182 height 15
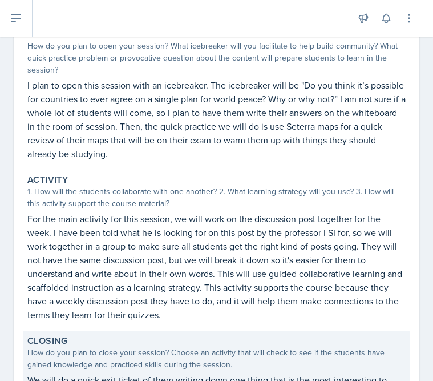
scroll to position [103, 0]
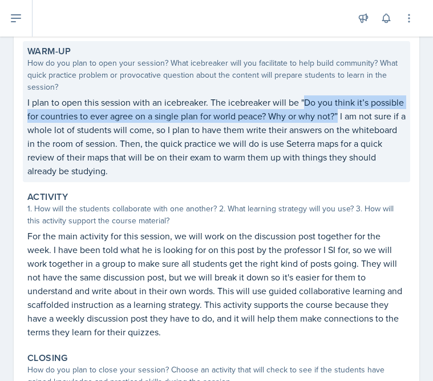
drag, startPoint x: 304, startPoint y: 103, endPoint x: 339, endPoint y: 120, distance: 39.6
click at [339, 120] on p "I plan to open this session with an icebreaker. The icebreaker will be "Do you …" at bounding box center [216, 136] width 379 height 82
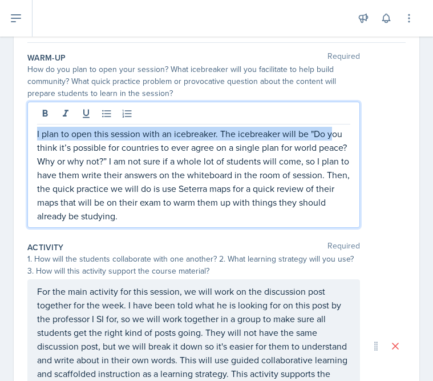
drag, startPoint x: 314, startPoint y: 116, endPoint x: 325, endPoint y: 135, distance: 21.7
click at [328, 135] on p "I plan to open this session with an icebreaker. The icebreaker will be "Do you …" at bounding box center [194, 175] width 314 height 96
click at [325, 135] on p "I plan to open this session with an icebreaker. The icebreaker will be "Do you …" at bounding box center [194, 175] width 314 height 96
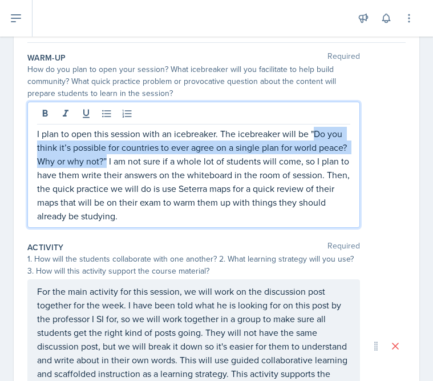
drag, startPoint x: 316, startPoint y: 136, endPoint x: 106, endPoint y: 159, distance: 212.0
click at [106, 159] on p "I plan to open this session with an icebreaker. The icebreaker will be "Do you …" at bounding box center [194, 175] width 314 height 96
copy p "Do you think it’s possible for countries to ever agree on a single plan for wor…"
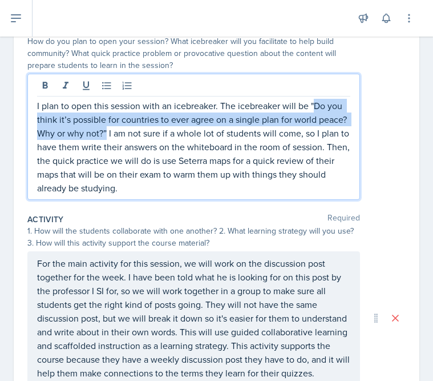
scroll to position [0, 0]
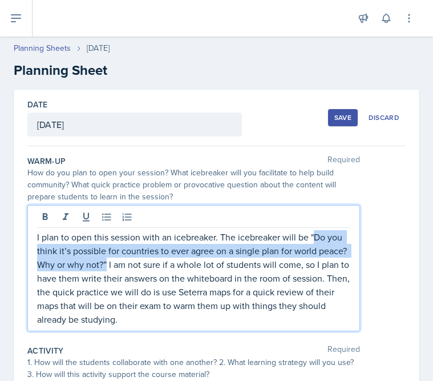
click at [345, 115] on div "Save" at bounding box center [343, 117] width 17 height 9
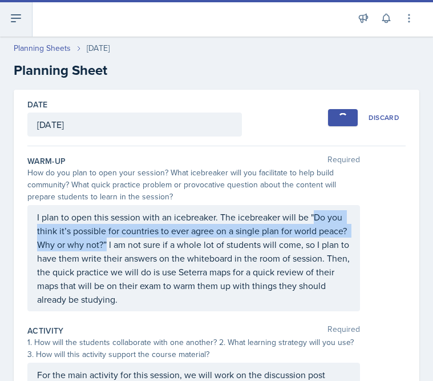
click at [15, 15] on icon at bounding box center [16, 18] width 14 height 14
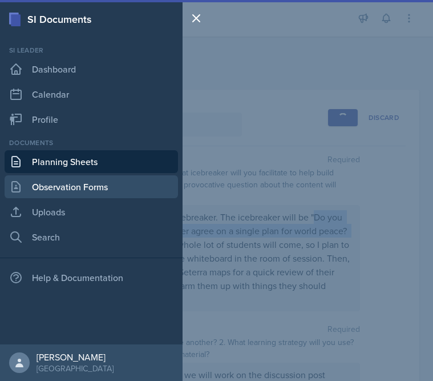
click at [57, 183] on link "Observation Forms" at bounding box center [92, 186] width 174 height 23
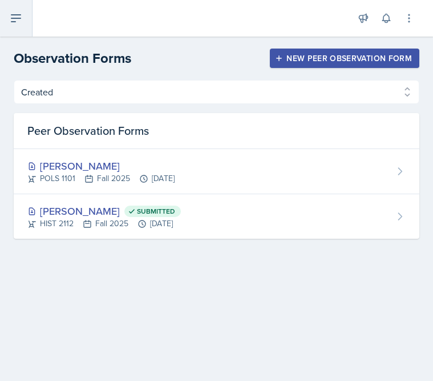
click at [22, 22] on icon at bounding box center [16, 18] width 14 height 14
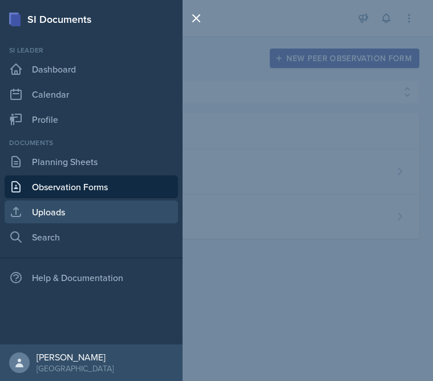
click at [31, 212] on link "Uploads" at bounding box center [92, 211] width 174 height 23
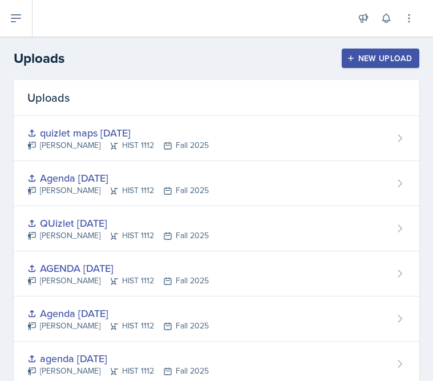
click at [347, 58] on button "New Upload" at bounding box center [381, 58] width 78 height 19
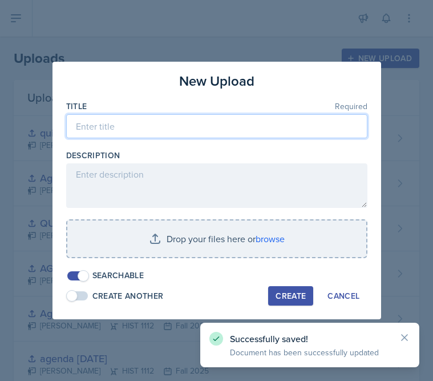
click at [268, 128] on input at bounding box center [217, 126] width 302 height 24
type input "S"
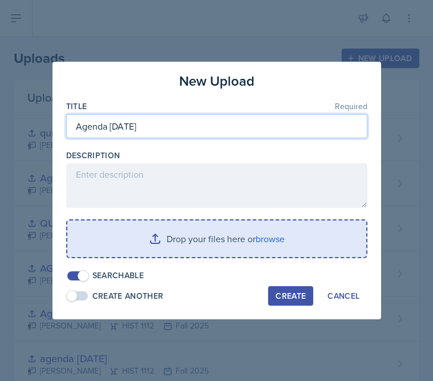
type input "Agenda [DATE]"
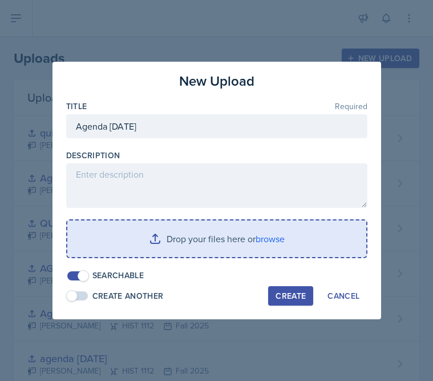
click at [287, 233] on input "file" at bounding box center [216, 238] width 299 height 37
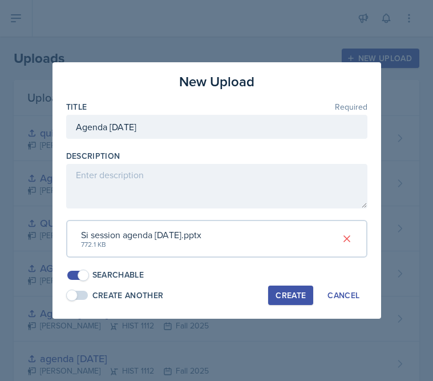
click at [287, 299] on div "Create" at bounding box center [291, 295] width 30 height 9
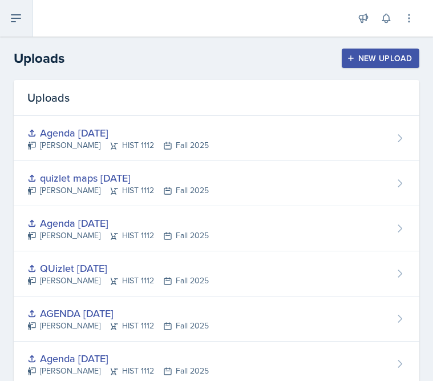
click at [19, 18] on icon at bounding box center [15, 18] width 9 height 7
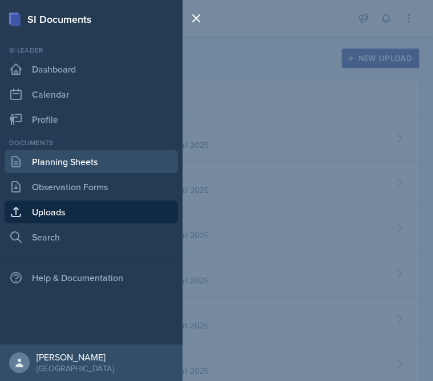
click at [66, 152] on link "Planning Sheets" at bounding box center [92, 161] width 174 height 23
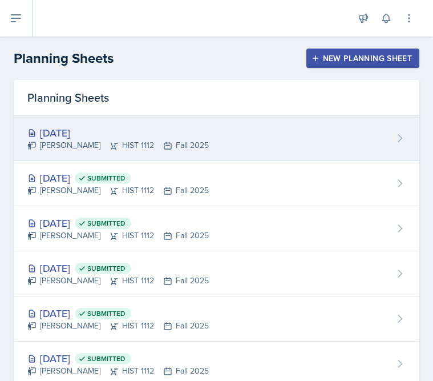
click at [230, 140] on div "[DATE] [PERSON_NAME] HIST 1112 Fall 2025" at bounding box center [217, 138] width 406 height 45
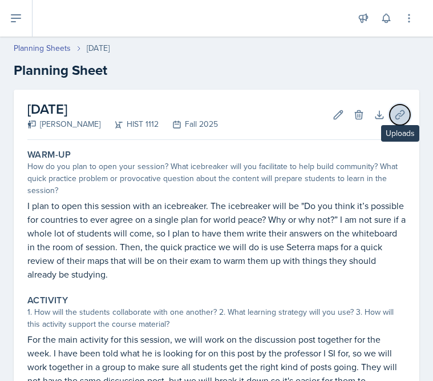
click at [400, 106] on button "Uploads" at bounding box center [400, 115] width 21 height 21
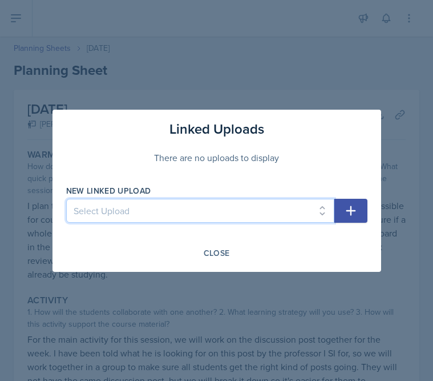
click at [258, 214] on select "Select Upload Session 2 planning sheet module 1 Session 2 planning sheet module…" at bounding box center [200, 211] width 268 height 24
select select "e71a99d0-4832-48ed-88d9-ebeaab4229ed"
click at [66, 199] on select "Select Upload Session 2 planning sheet module 1 Session 2 planning sheet module…" at bounding box center [200, 211] width 268 height 24
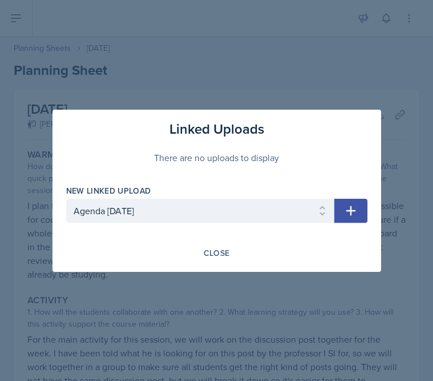
click at [359, 210] on button "button" at bounding box center [351, 211] width 33 height 24
select select
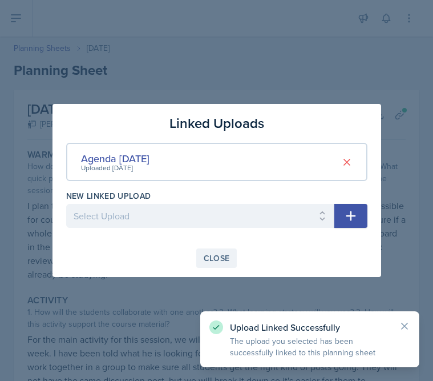
click at [228, 259] on div "Close" at bounding box center [217, 258] width 26 height 9
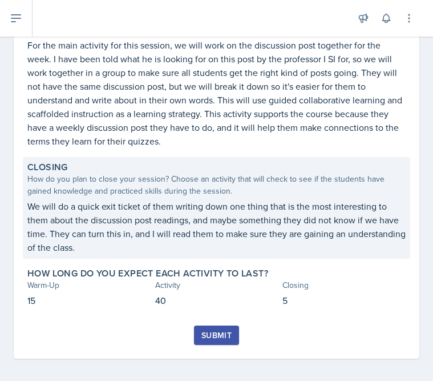
scroll to position [299, 0]
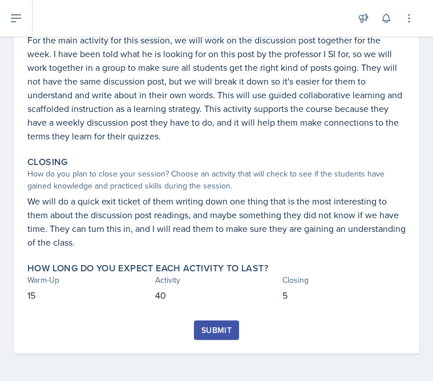
click at [227, 332] on div "Submit" at bounding box center [217, 330] width 30 height 9
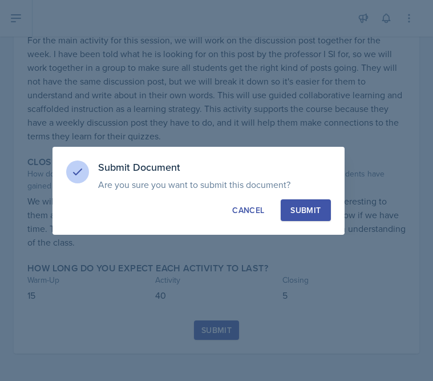
click at [318, 216] on button "Submit" at bounding box center [306, 210] width 50 height 22
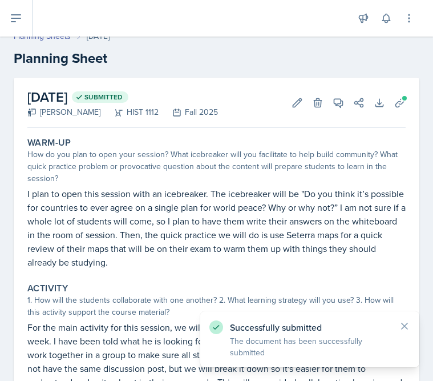
scroll to position [0, 0]
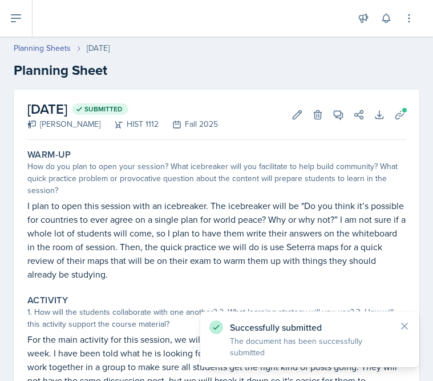
click at [71, 49] on div "Planning Sheets" at bounding box center [50, 48] width 73 height 12
click at [55, 50] on link "Planning Sheets" at bounding box center [42, 48] width 57 height 12
